Goal: Information Seeking & Learning: Find specific fact

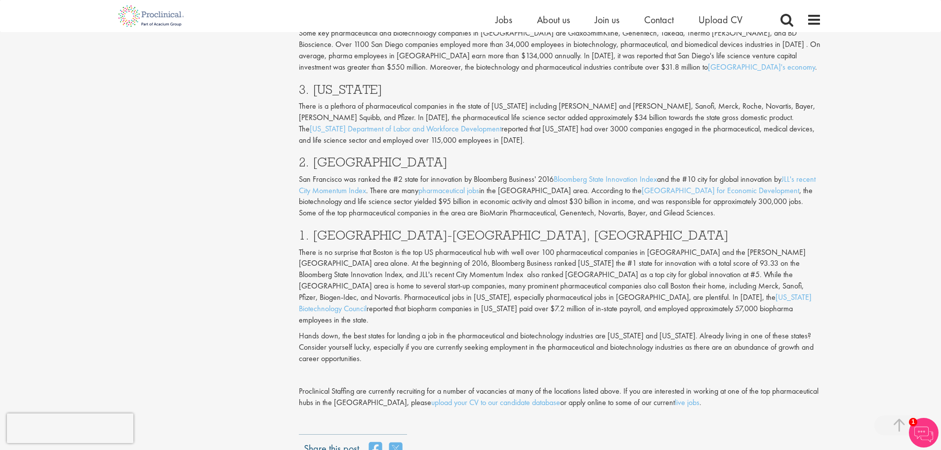
scroll to position [1037, 0]
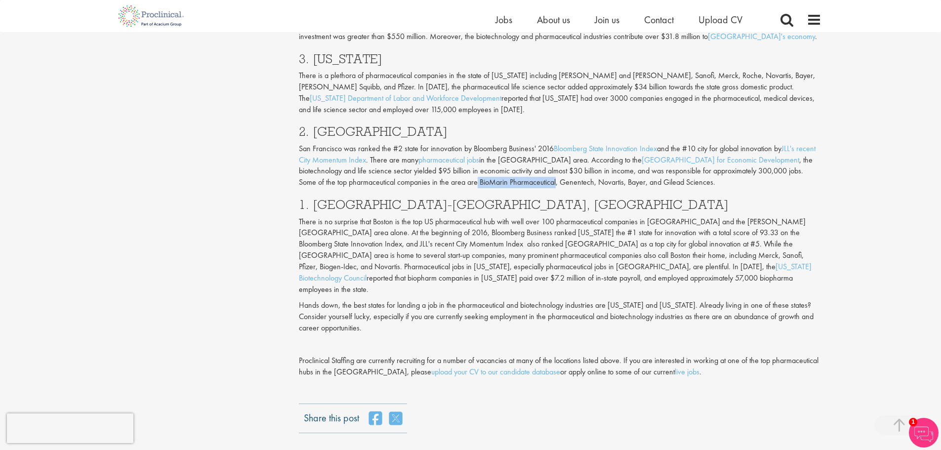
drag, startPoint x: 557, startPoint y: 134, endPoint x: 478, endPoint y: 134, distance: 79.0
click at [478, 143] on p "San Francisco was ranked the #2 state for innovation by Bloomberg Business' 201…" at bounding box center [560, 165] width 523 height 45
copy p "BioMarin Pharmaceutical"
drag, startPoint x: 594, startPoint y: 133, endPoint x: 562, endPoint y: 133, distance: 32.1
click at [562, 143] on p "San Francisco was ranked the #2 state for innovation by Bloomberg Business' 201…" at bounding box center [560, 165] width 523 height 45
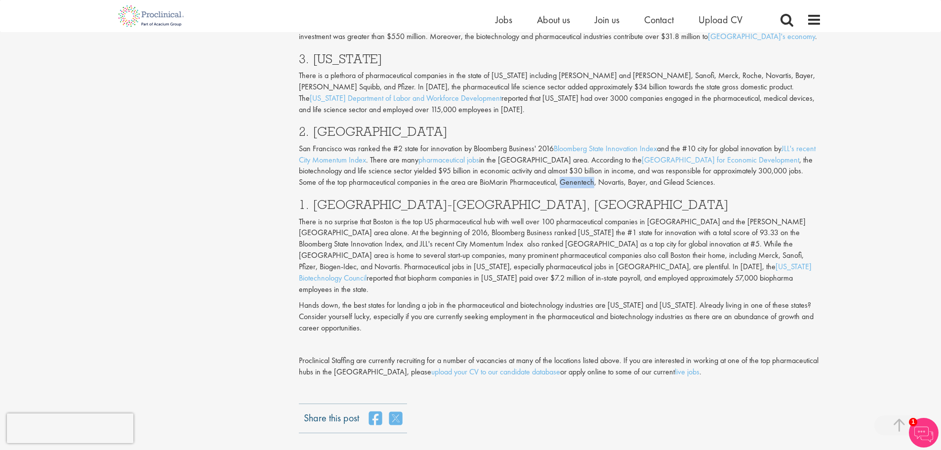
copy p "Genentech"
drag, startPoint x: 625, startPoint y: 134, endPoint x: 599, endPoint y: 136, distance: 25.7
click at [599, 143] on p "San Francisco was ranked the #2 state for innovation by Bloomberg Business' 201…" at bounding box center [560, 165] width 523 height 45
copy p "Novartis"
drag, startPoint x: 715, startPoint y: 135, endPoint x: 668, endPoint y: 131, distance: 47.1
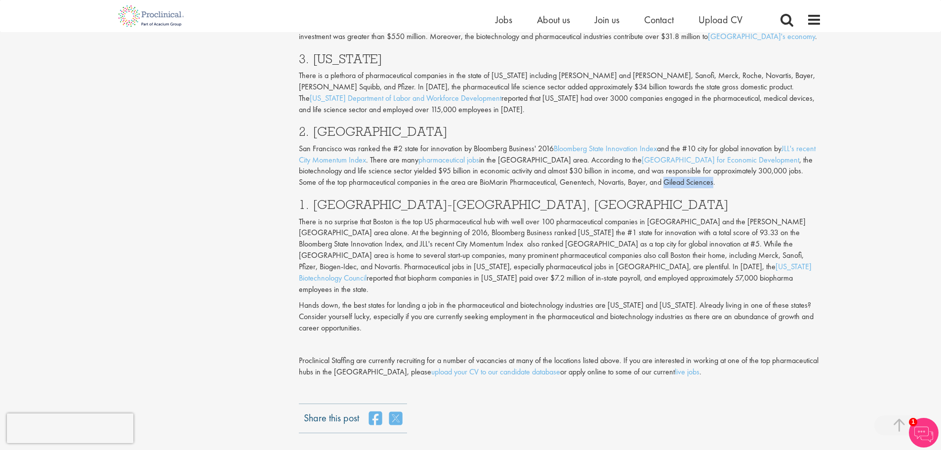
click at [668, 143] on p "San Francisco was ranked the #2 state for innovation by Bloomberg Business' 201…" at bounding box center [560, 165] width 523 height 45
copy p "Gilead Sciences"
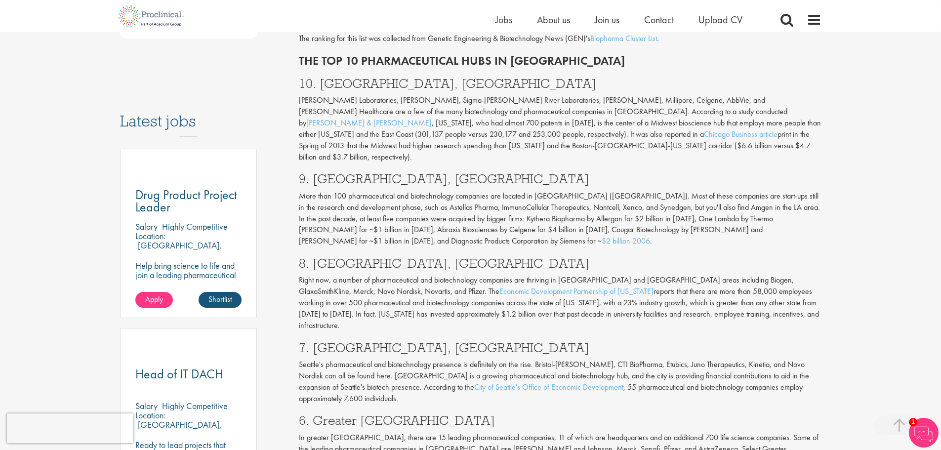
scroll to position [445, 0]
